Goal: Information Seeking & Learning: Learn about a topic

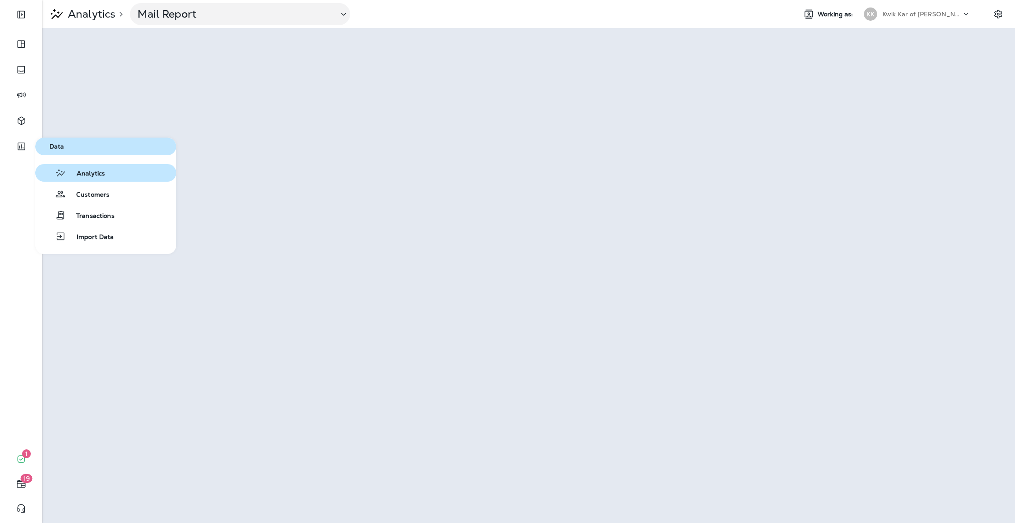
click at [77, 172] on span "Analytics" at bounding box center [85, 174] width 39 height 8
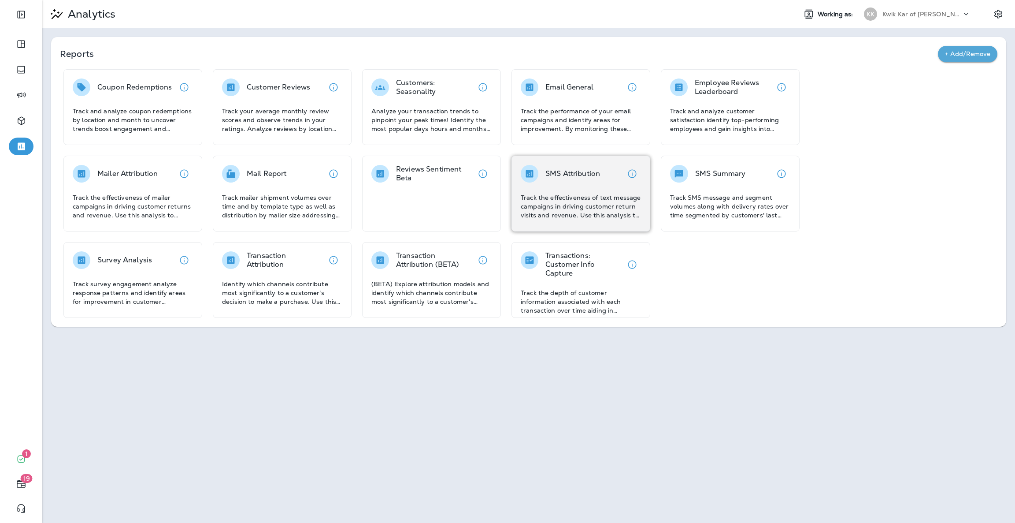
click at [581, 192] on div "SMS Attribution Track the effectiveness of text message campaigns in driving cu…" at bounding box center [581, 192] width 120 height 55
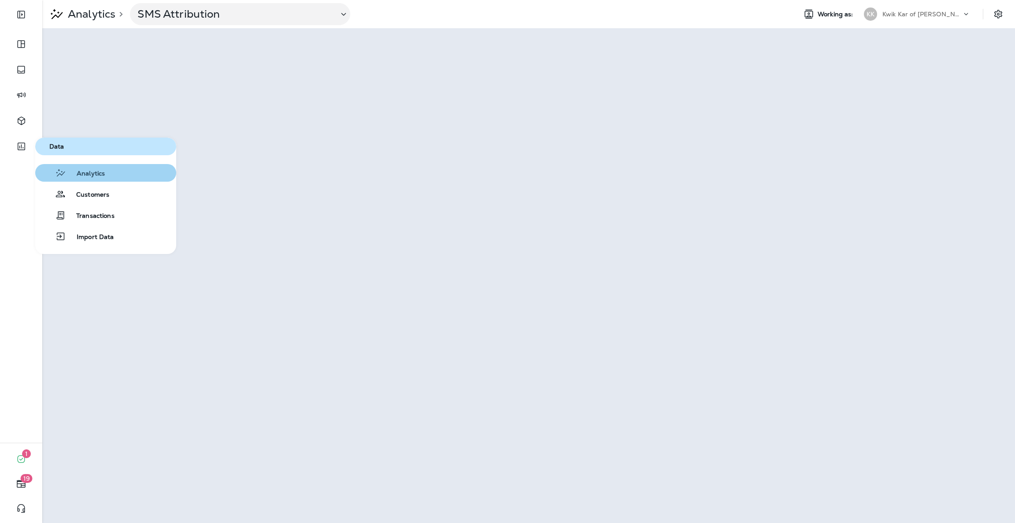
click at [110, 171] on button "Analytics" at bounding box center [105, 173] width 141 height 18
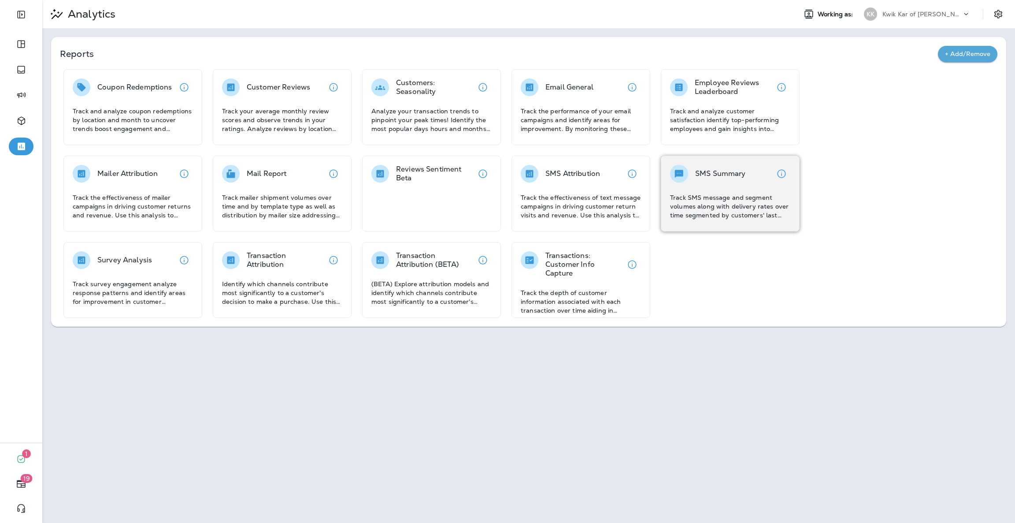
click at [772, 200] on p "Track SMS message and segment volumes along with delivery rates over time segme…" at bounding box center [730, 206] width 120 height 26
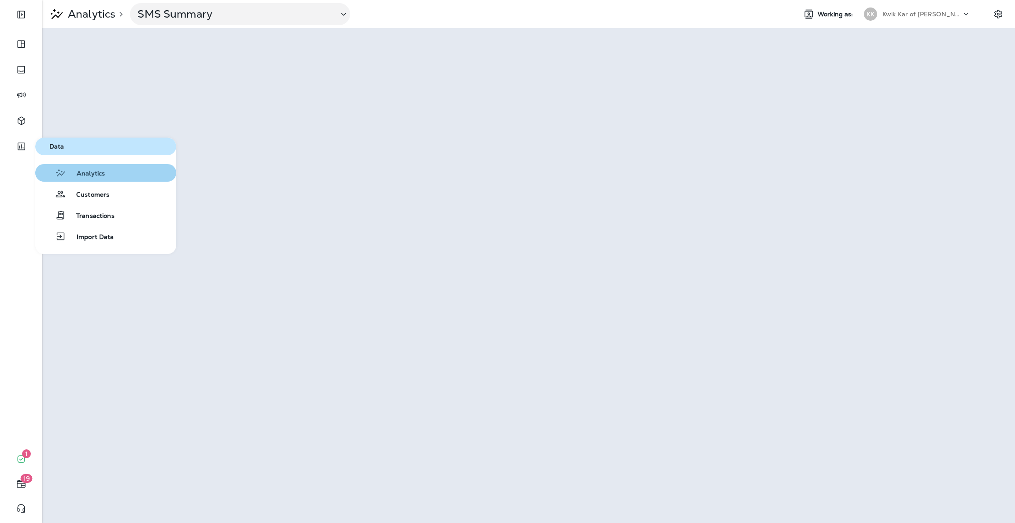
click at [74, 171] on span "Analytics" at bounding box center [85, 174] width 39 height 8
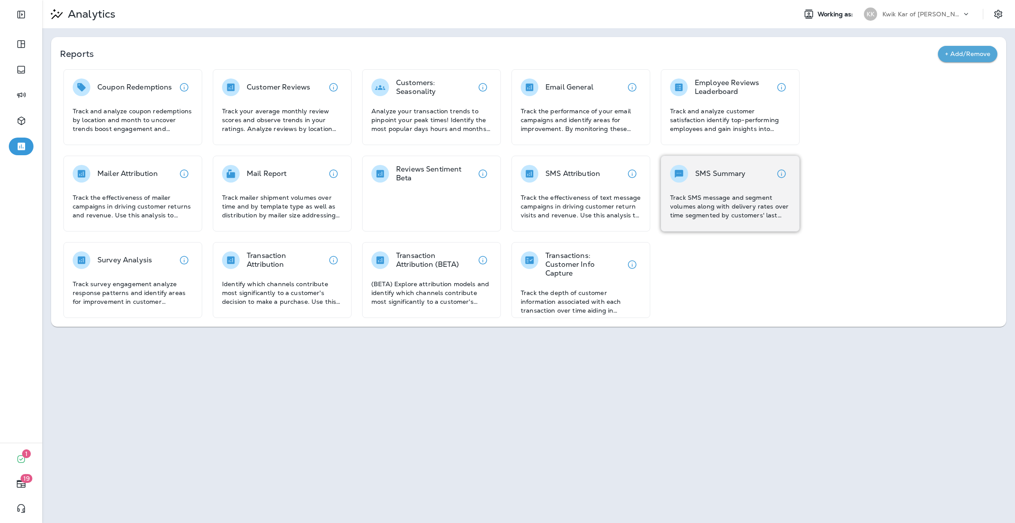
click at [690, 216] on p "Track SMS message and segment volumes along with delivery rates over time segme…" at bounding box center [730, 206] width 120 height 26
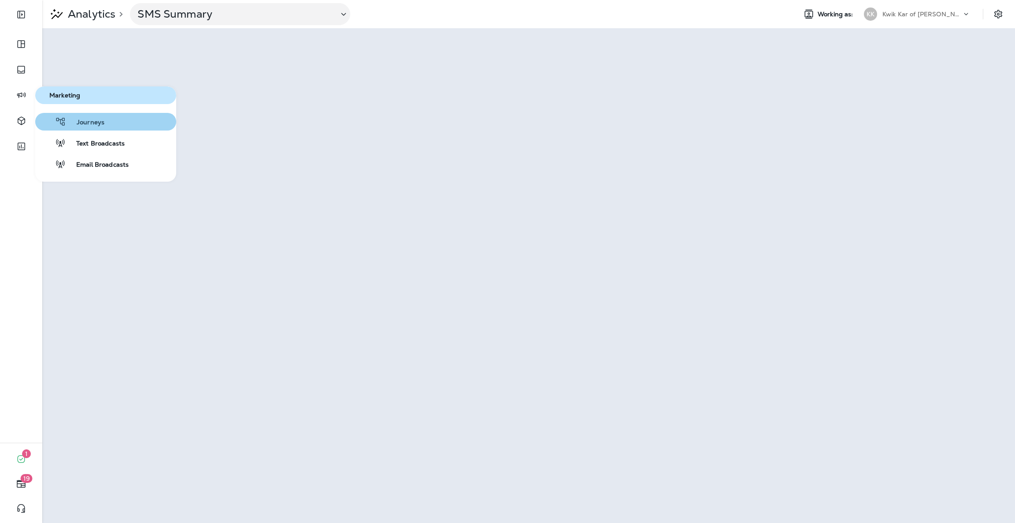
click at [70, 117] on div "Journeys" at bounding box center [72, 121] width 66 height 11
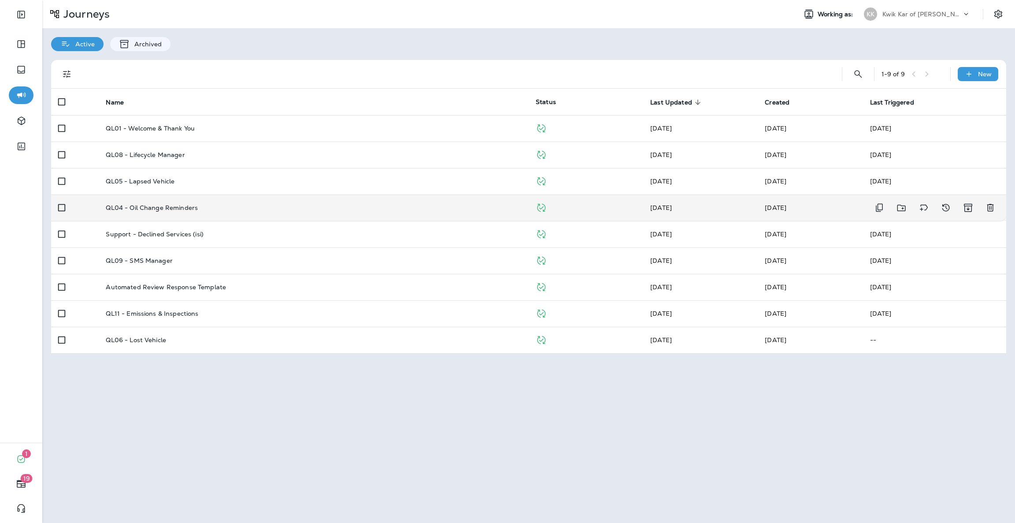
click at [212, 208] on div "QL04 - Oil Change Reminders" at bounding box center [314, 207] width 416 height 7
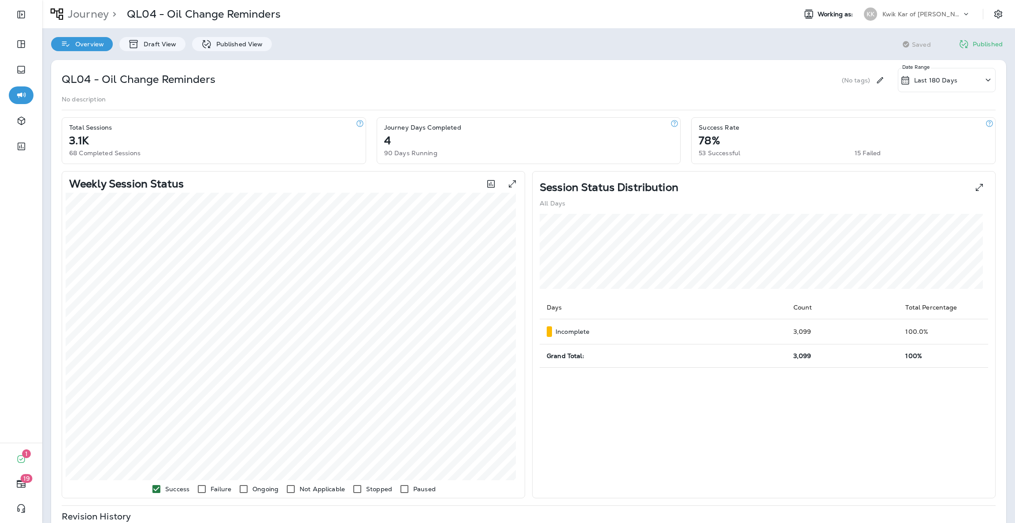
click at [232, 54] on div "QL04 - Oil Change Reminders (No tags) Last 180 Days Date Range No description T…" at bounding box center [528, 412] width 973 height 723
click at [236, 47] on p "Published View" at bounding box center [237, 44] width 51 height 7
